Goal: Transaction & Acquisition: Purchase product/service

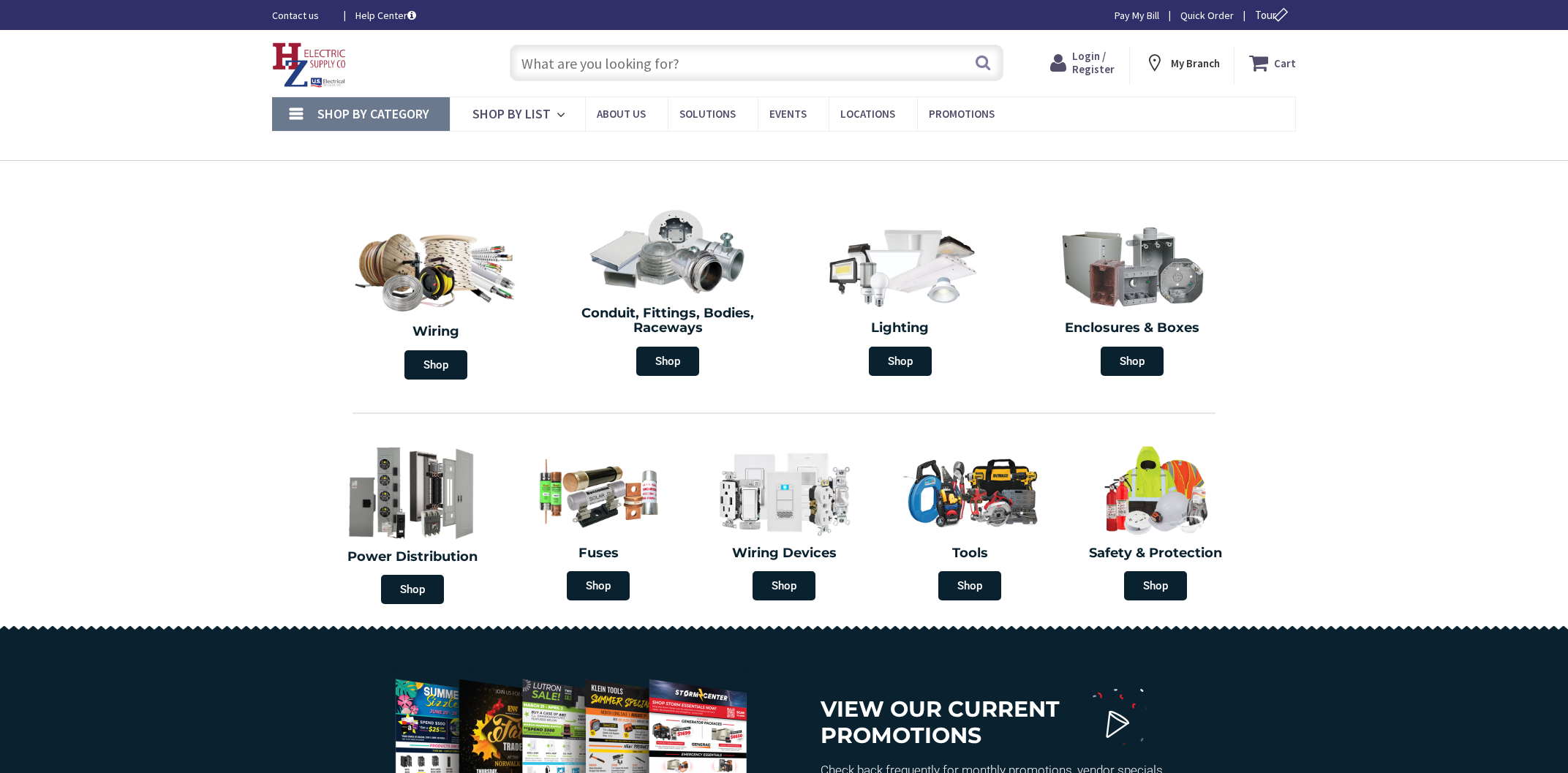
click at [637, 74] on input "text" at bounding box center [756, 63] width 494 height 37
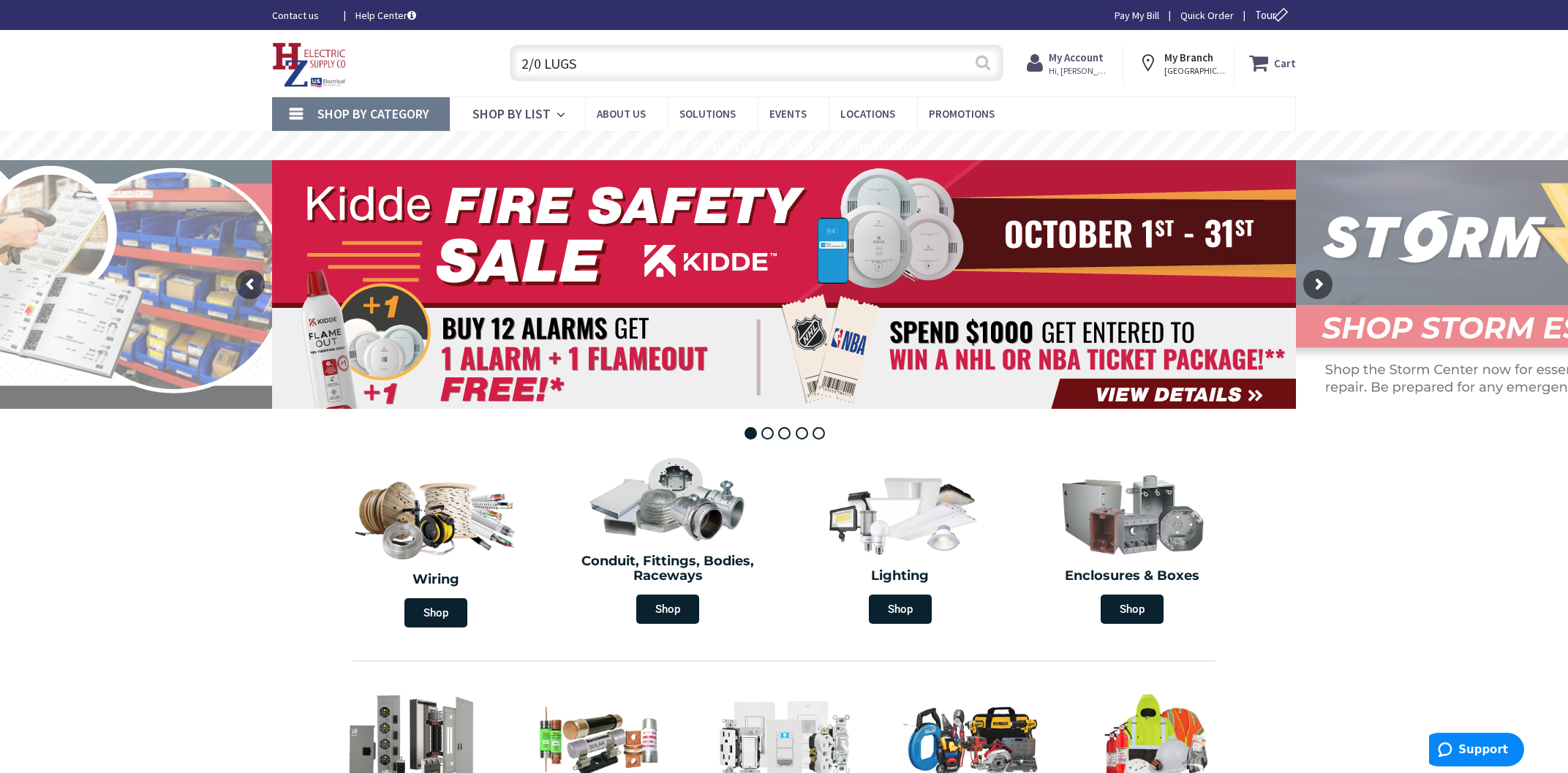
type input "2/0 LUGS"
click at [977, 70] on button "Search" at bounding box center [983, 63] width 19 height 33
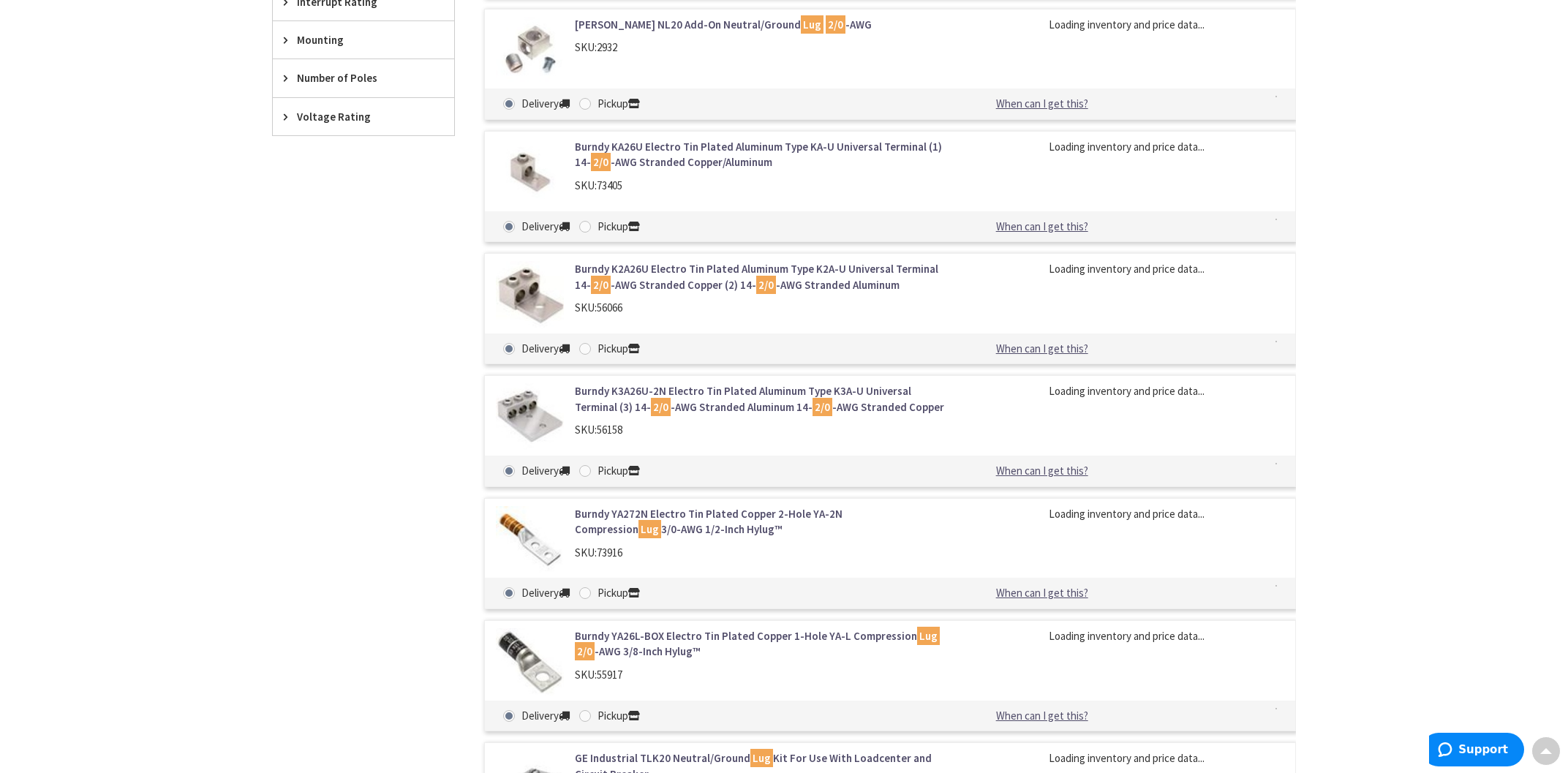
scroll to position [1097, 0]
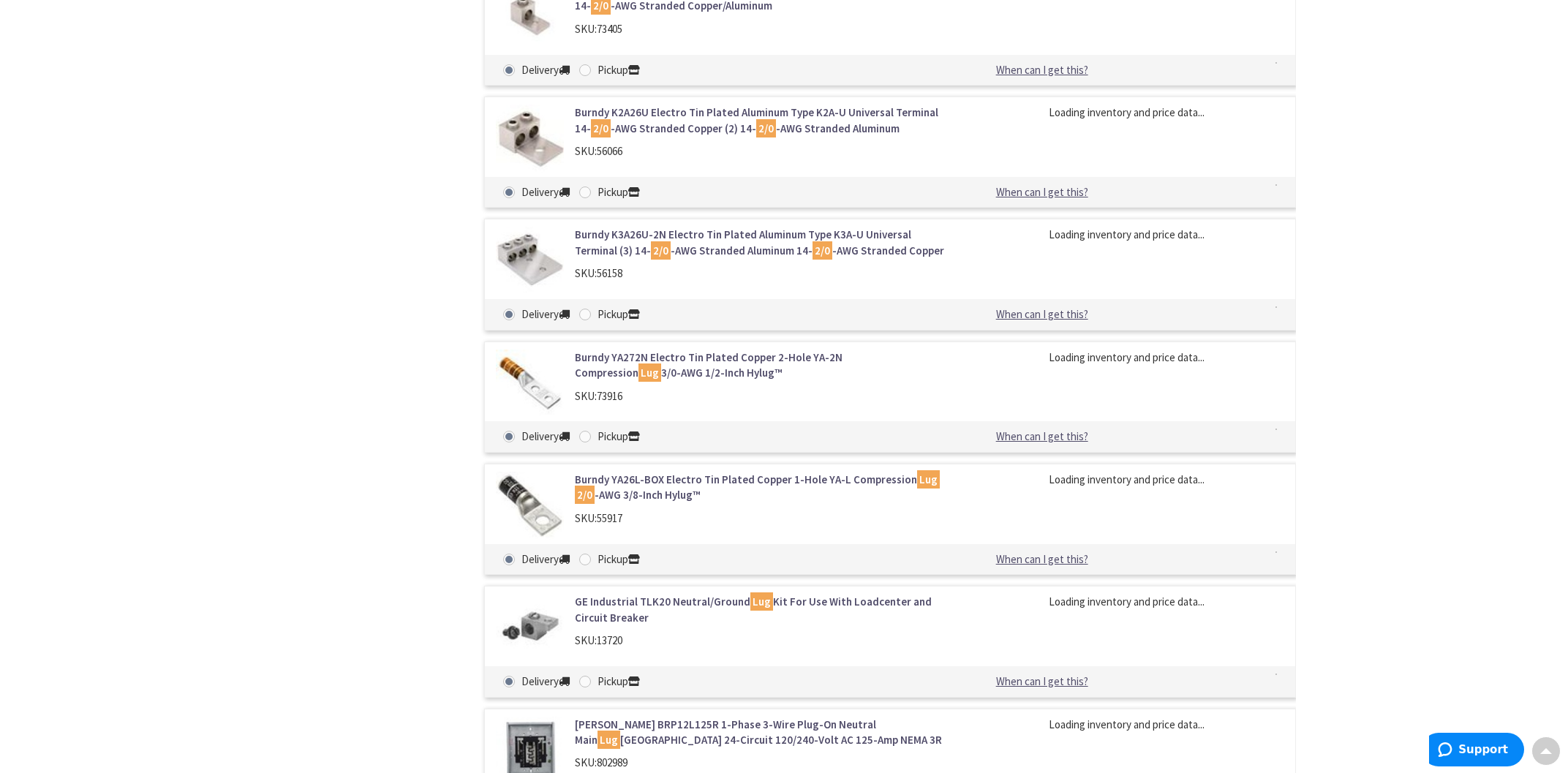
click at [626, 490] on link "Burndy YA26L-BOX Electro Tin Plated Copper 1-Hole YA-L Compression Lug 2/0 -AWG…" at bounding box center [761, 487] width 372 height 32
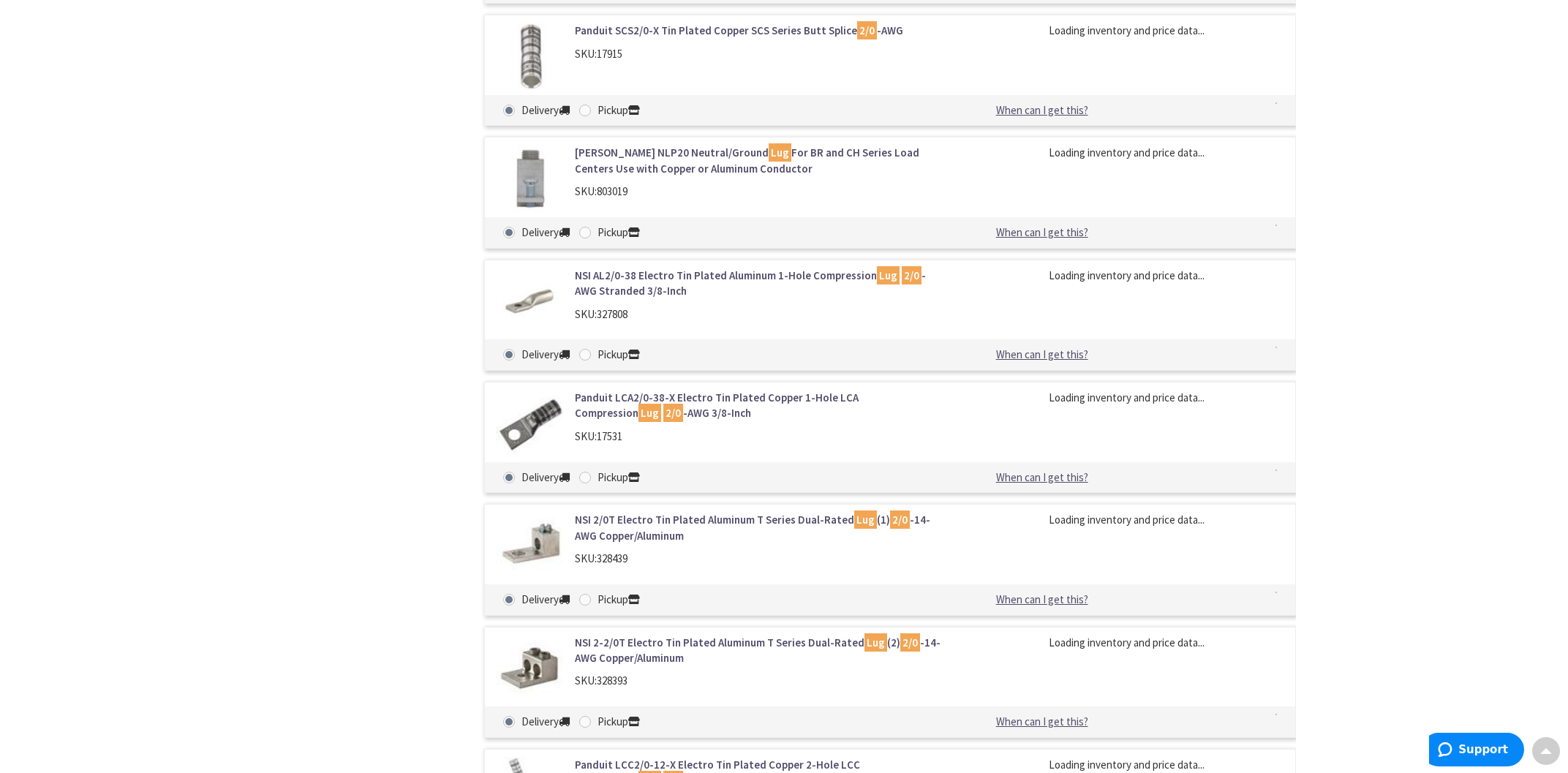
scroll to position [1387, 0]
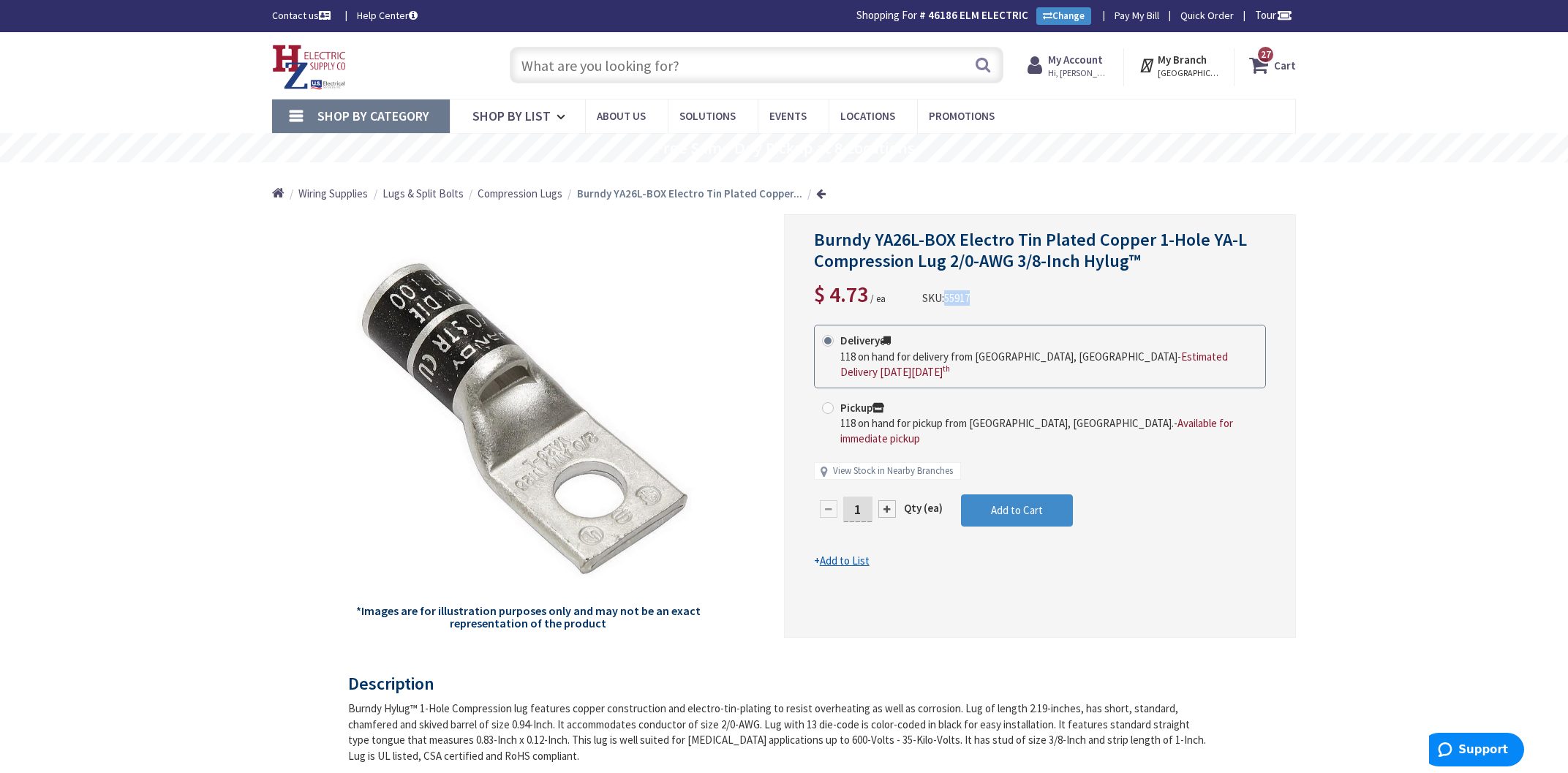
drag, startPoint x: 975, startPoint y: 299, endPoint x: 948, endPoint y: 296, distance: 27.2
click at [948, 296] on div "Burndy YA26L-BOX Electro Tin Plated Copper 1-Hole YA-L Compression Lug 2/0-AWG …" at bounding box center [1040, 270] width 452 height 81
click at [894, 500] on div at bounding box center [886, 509] width 17 height 17
click at [894, 483] on div at bounding box center [1039, 426] width 510 height 422
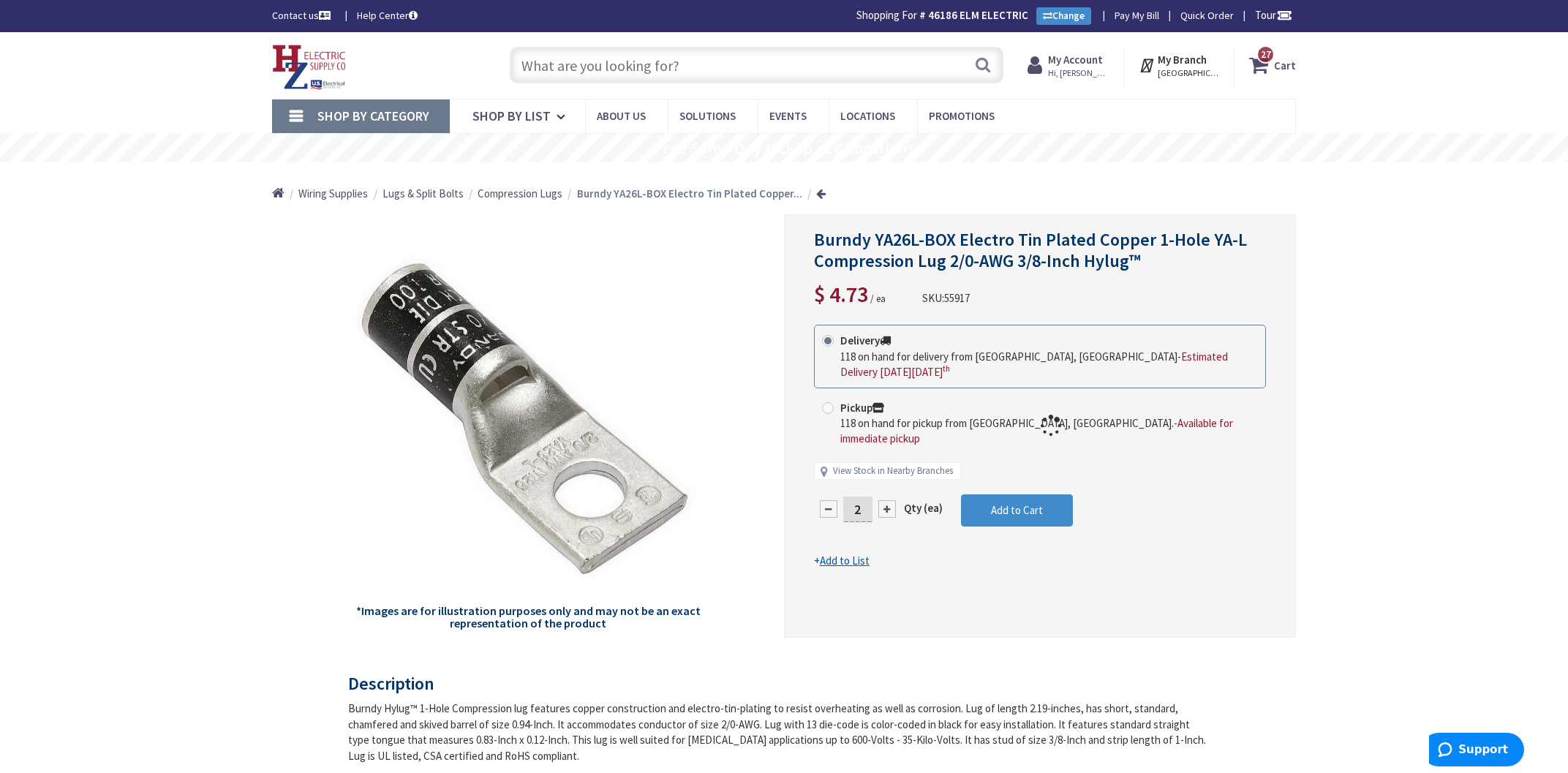
click at [894, 483] on div at bounding box center [1039, 426] width 510 height 422
click at [865, 496] on input "2" at bounding box center [857, 509] width 29 height 26
type input "24"
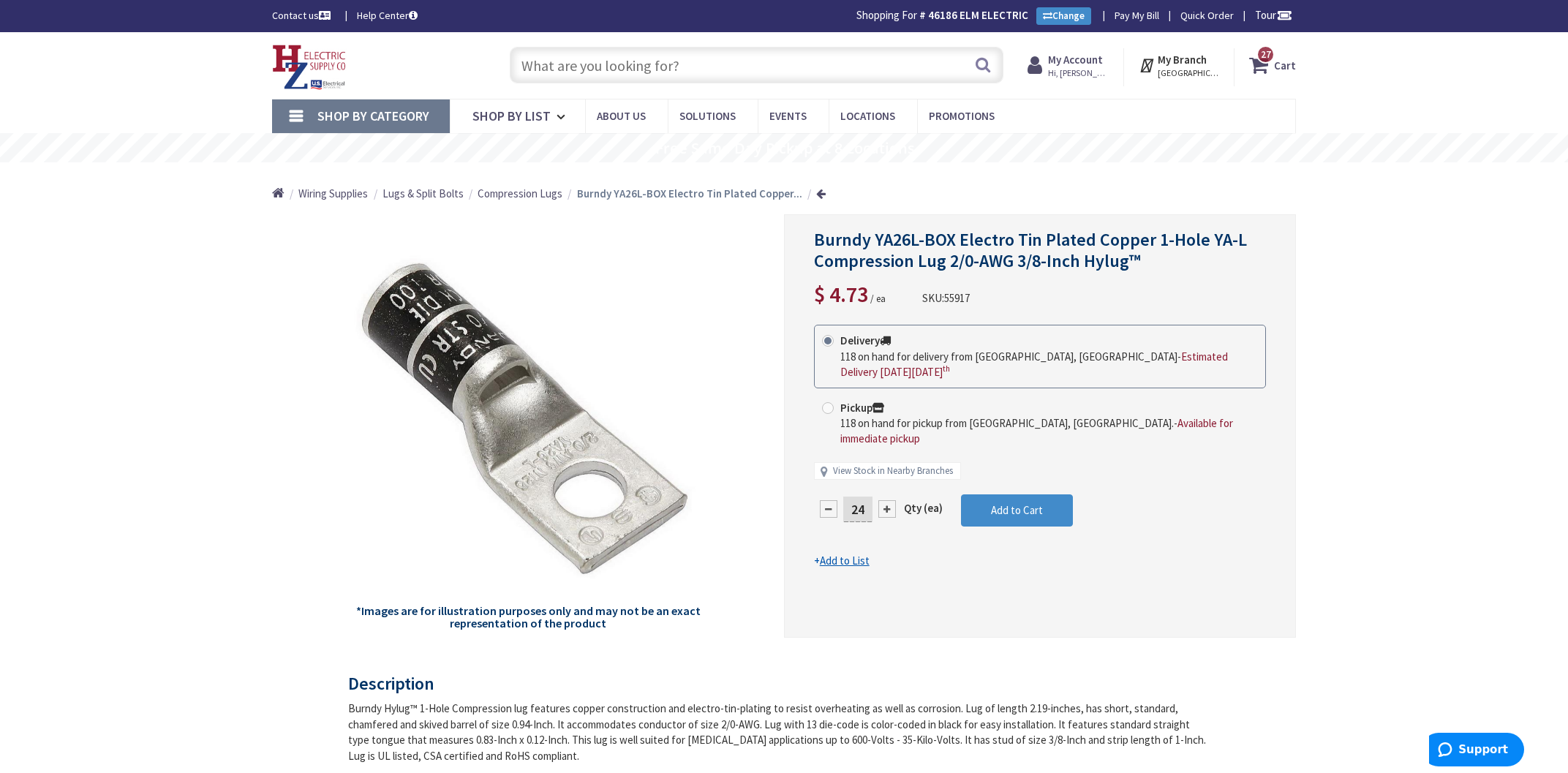
click at [989, 573] on div "Burndy YA26L-BOX Electro Tin Plated Copper 1-Hole YA-L Compression Lug 2/0-AWG …" at bounding box center [1039, 426] width 512 height 423
click at [1271, 56] on span "27" at bounding box center [1266, 54] width 11 height 12
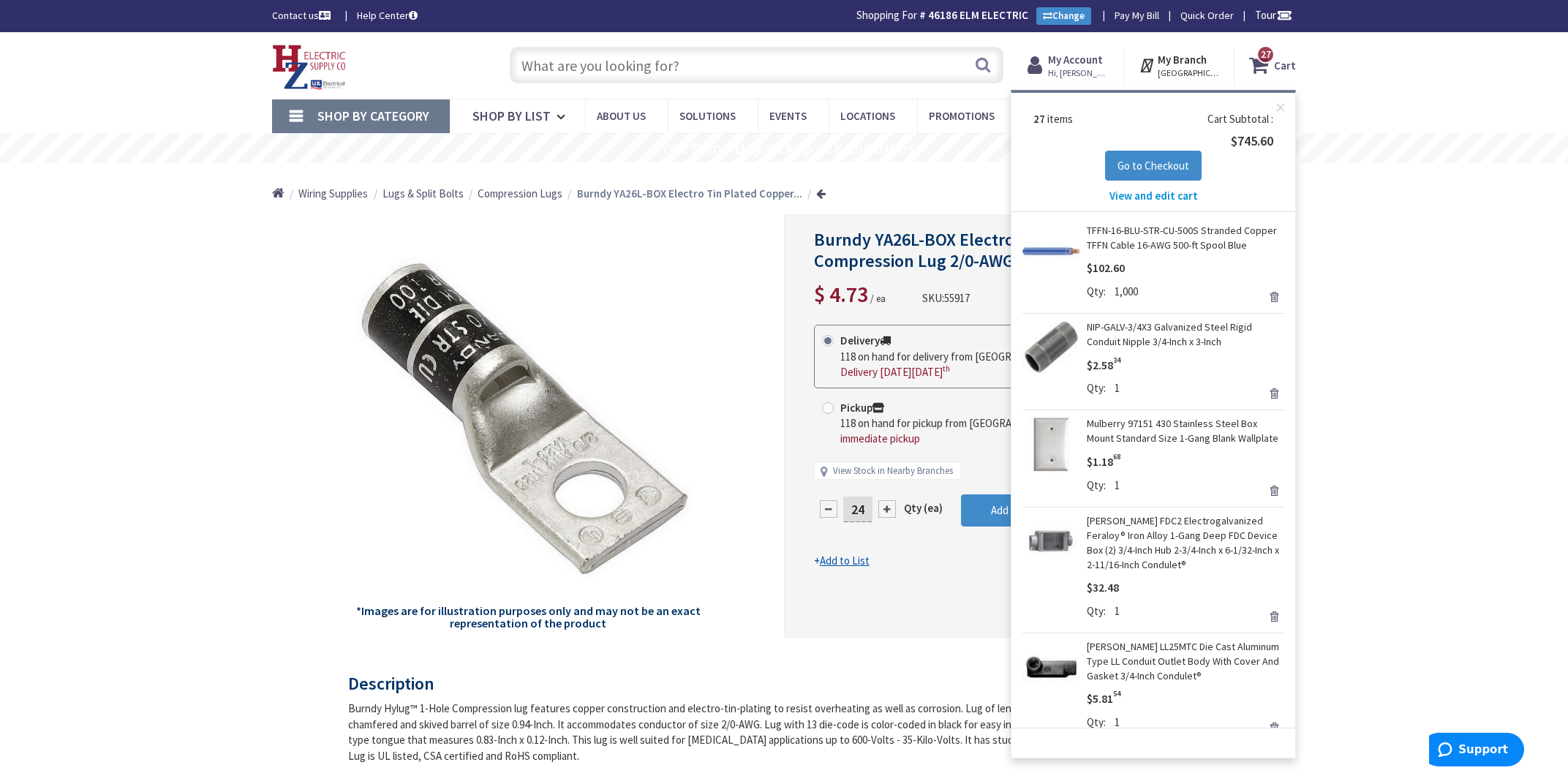
click at [1191, 197] on span "View and edit cart" at bounding box center [1153, 195] width 88 height 14
